Goal: Entertainment & Leisure: Consume media (video, audio)

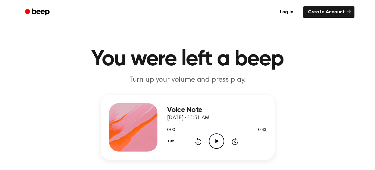
click at [215, 141] on icon "Play Audio" at bounding box center [216, 140] width 15 height 15
click at [215, 141] on icon at bounding box center [216, 141] width 3 height 4
click at [197, 140] on icon "Rewind 5 seconds" at bounding box center [198, 141] width 7 height 8
click at [218, 142] on icon "Play Audio" at bounding box center [216, 140] width 15 height 15
click at [218, 140] on icon "Pause Audio" at bounding box center [216, 140] width 15 height 15
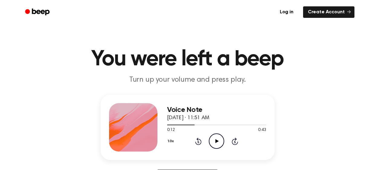
click at [218, 140] on icon "Play Audio" at bounding box center [216, 140] width 15 height 15
click at [218, 140] on icon "Pause Audio" at bounding box center [216, 140] width 15 height 15
click at [212, 135] on circle at bounding box center [216, 141] width 15 height 15
click at [216, 141] on icon "Pause Audio" at bounding box center [216, 140] width 15 height 15
click at [215, 142] on icon "Play Audio" at bounding box center [216, 140] width 15 height 15
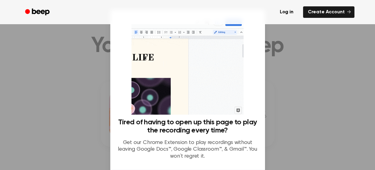
scroll to position [9, 0]
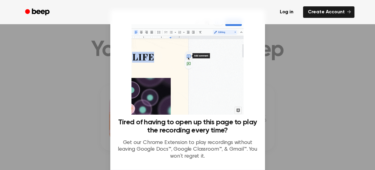
click at [285, 72] on div at bounding box center [187, 85] width 375 height 170
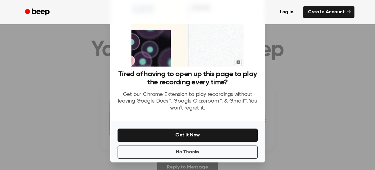
scroll to position [50, 0]
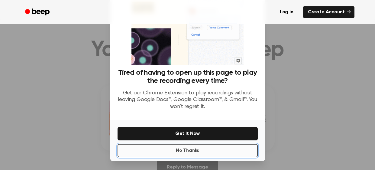
click at [180, 149] on button "No Thanks" at bounding box center [188, 150] width 140 height 13
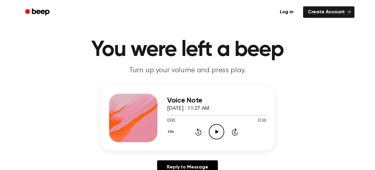
click at [218, 131] on icon at bounding box center [216, 132] width 3 height 4
click at [216, 132] on icon at bounding box center [216, 132] width 3 height 4
click at [199, 130] on icon "Rewind 5 seconds" at bounding box center [198, 132] width 7 height 8
click at [213, 130] on icon "Play Audio" at bounding box center [216, 131] width 15 height 15
click at [213, 130] on icon "Pause Audio" at bounding box center [216, 131] width 15 height 15
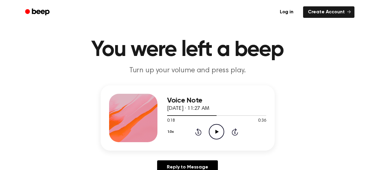
click at [213, 130] on icon "Play Audio" at bounding box center [216, 131] width 15 height 15
click at [198, 130] on icon at bounding box center [198, 131] width 6 height 7
click at [199, 133] on icon "Rewind 5 seconds" at bounding box center [198, 132] width 7 height 8
click at [211, 134] on icon "Pause Audio" at bounding box center [216, 131] width 15 height 15
